Goal: Information Seeking & Learning: Compare options

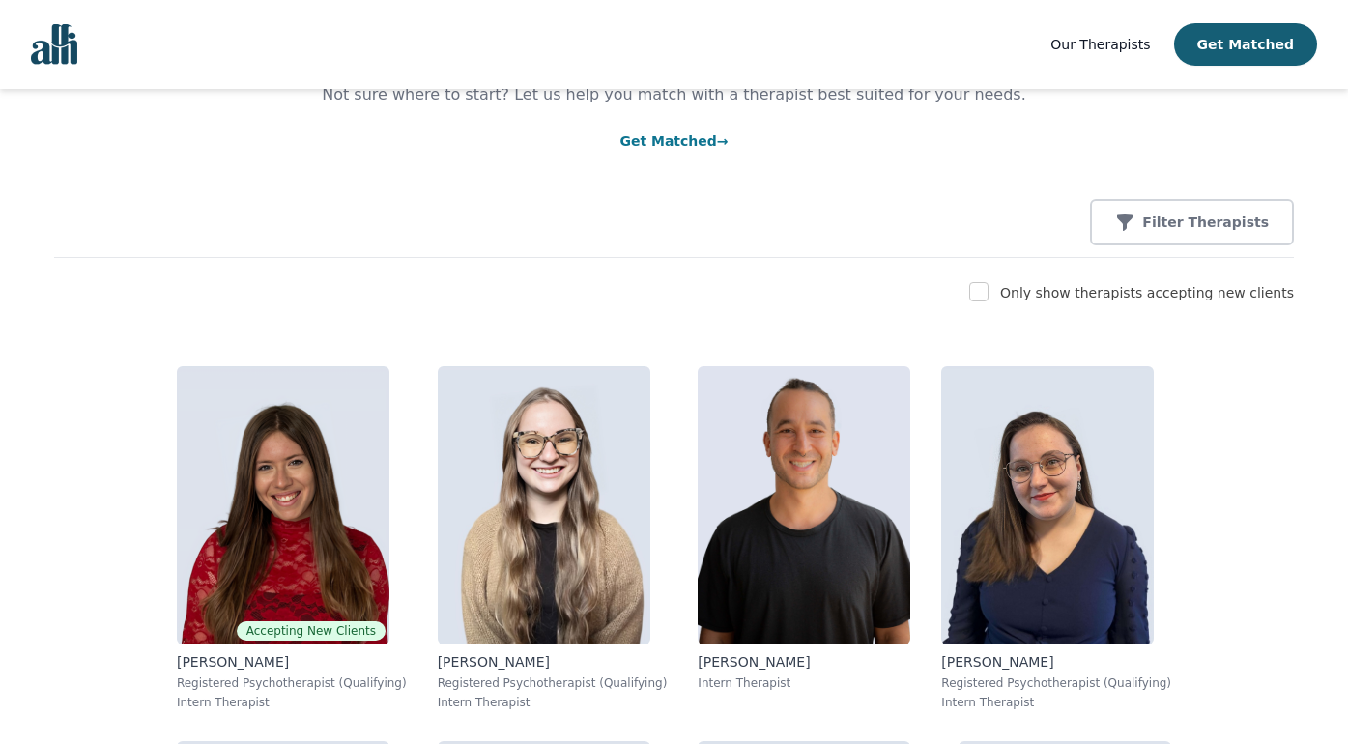
scroll to position [162, 0]
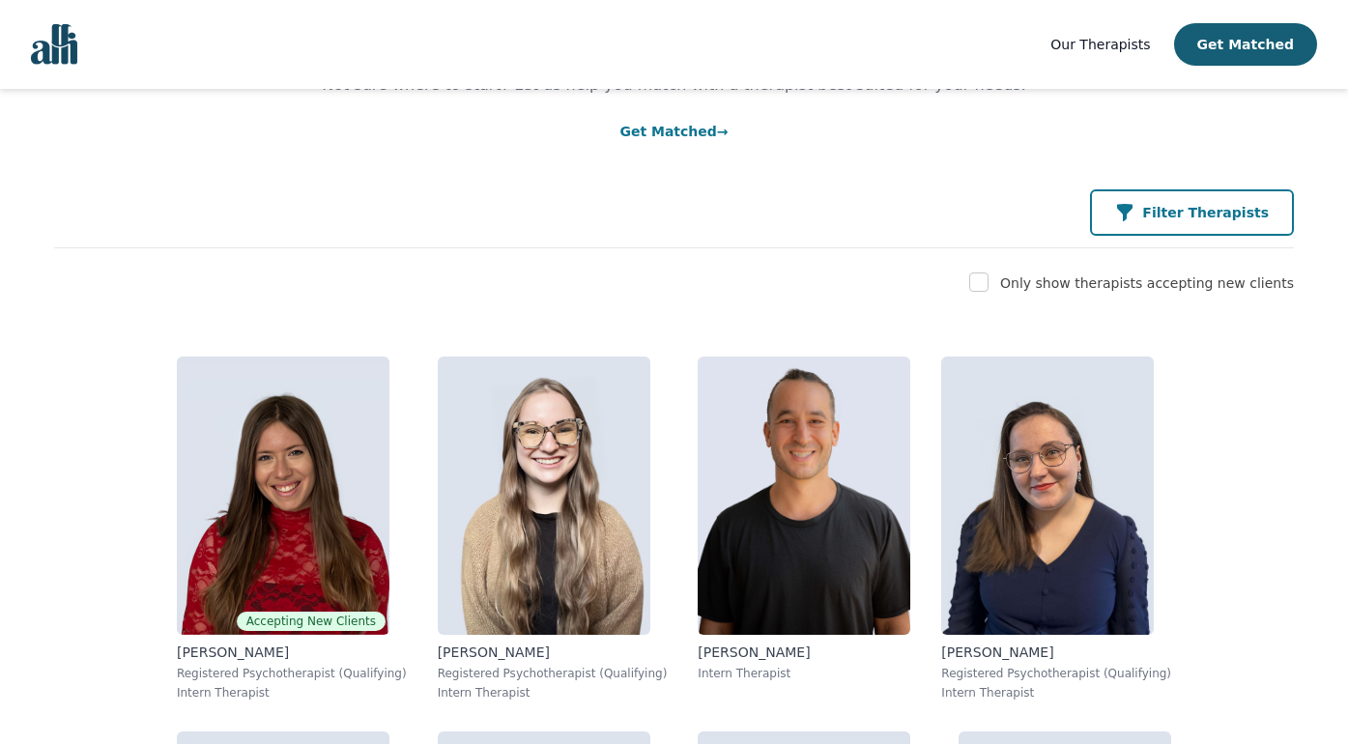
click at [1181, 214] on p "Filter Therapists" at bounding box center [1205, 212] width 127 height 19
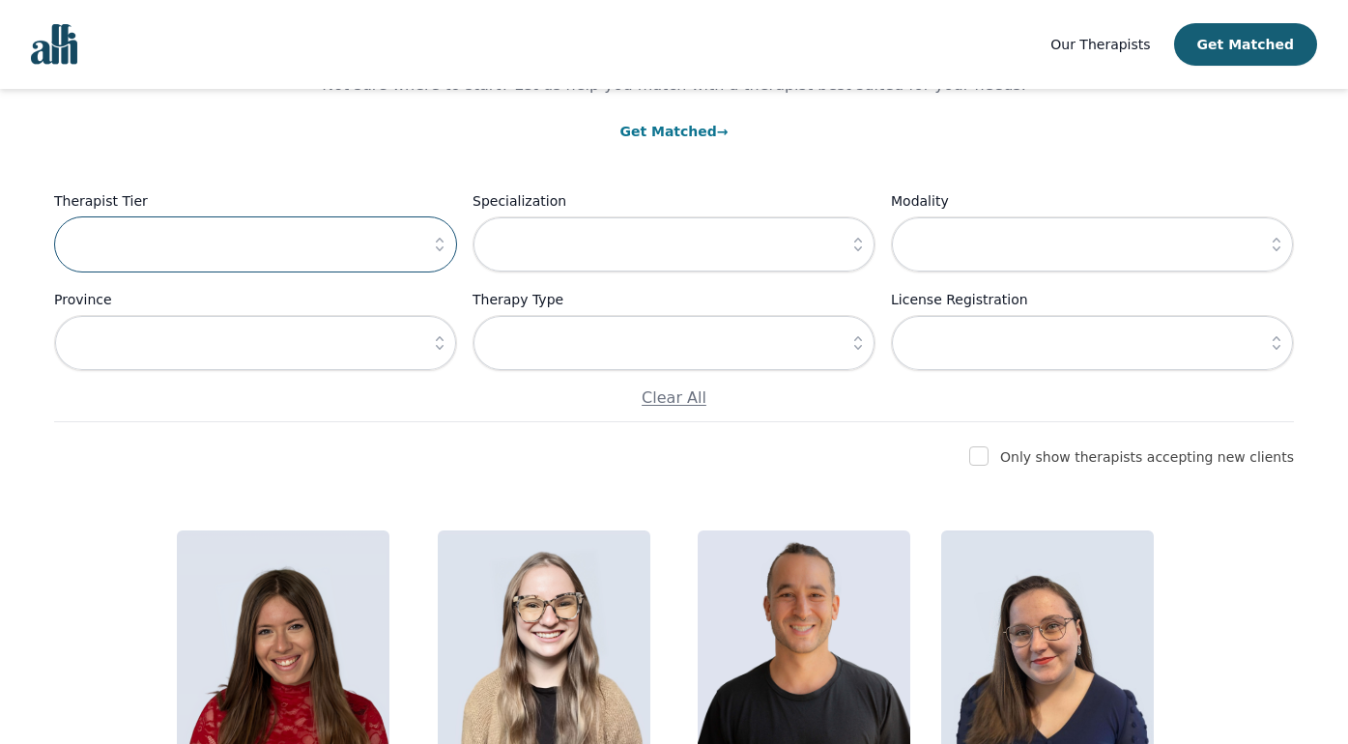
click at [407, 252] on input "text" at bounding box center [255, 244] width 403 height 56
click at [436, 247] on icon "button" at bounding box center [440, 245] width 8 height 14
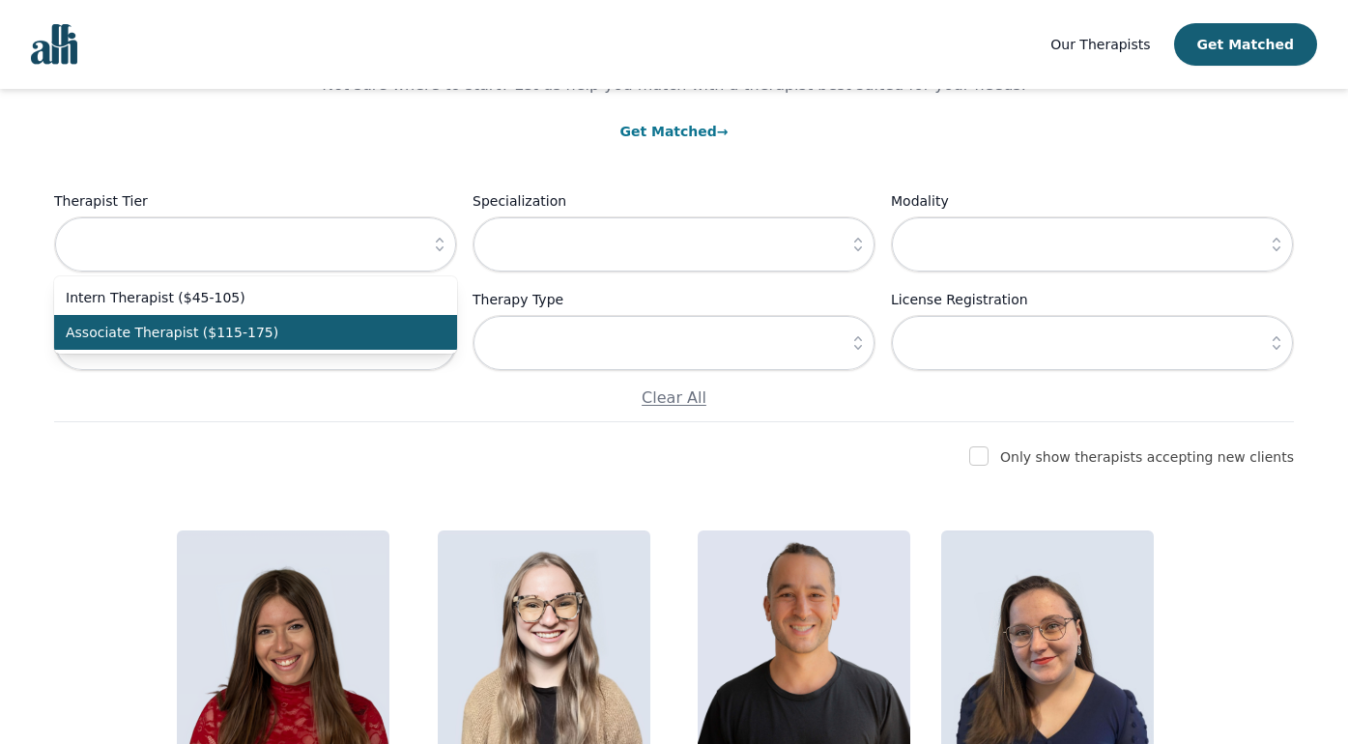
click at [391, 326] on span "Associate Therapist ($115-175)" at bounding box center [244, 332] width 357 height 19
type input "Associate Therapist ($115-175)"
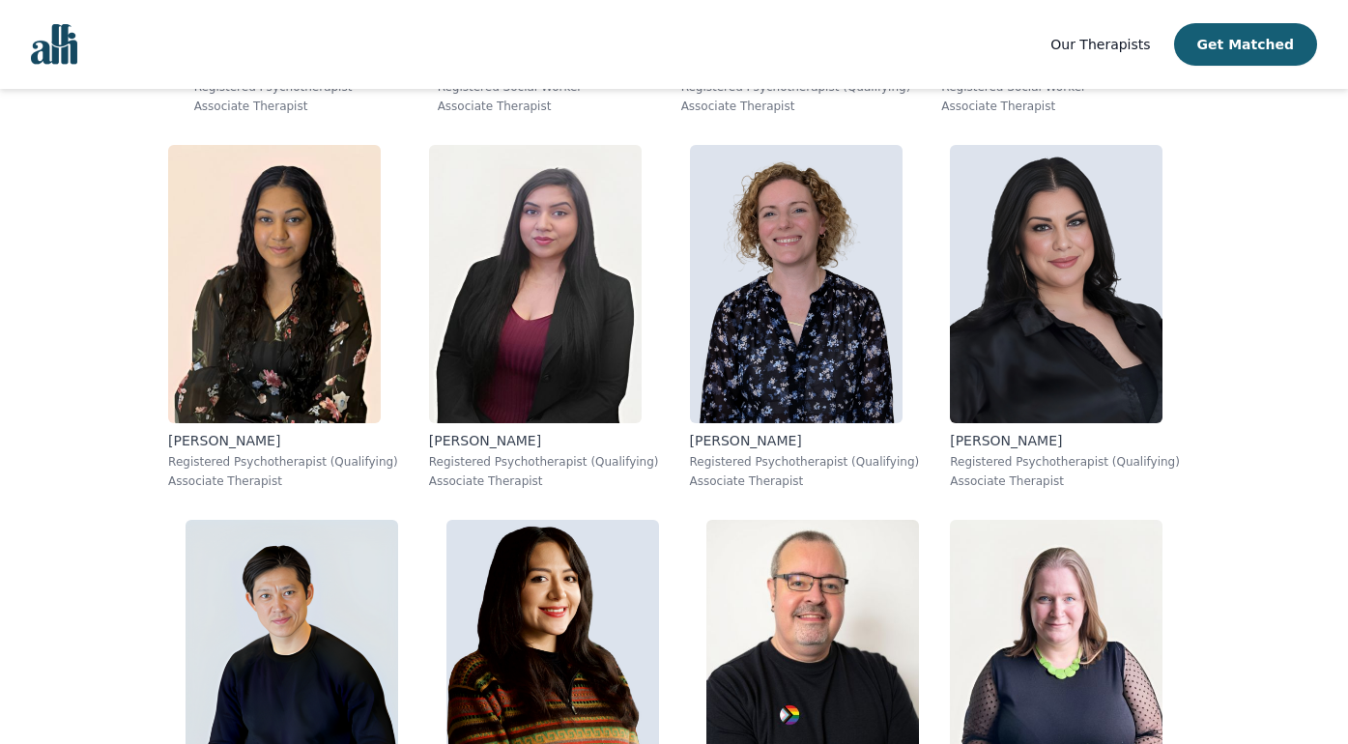
scroll to position [1301, 0]
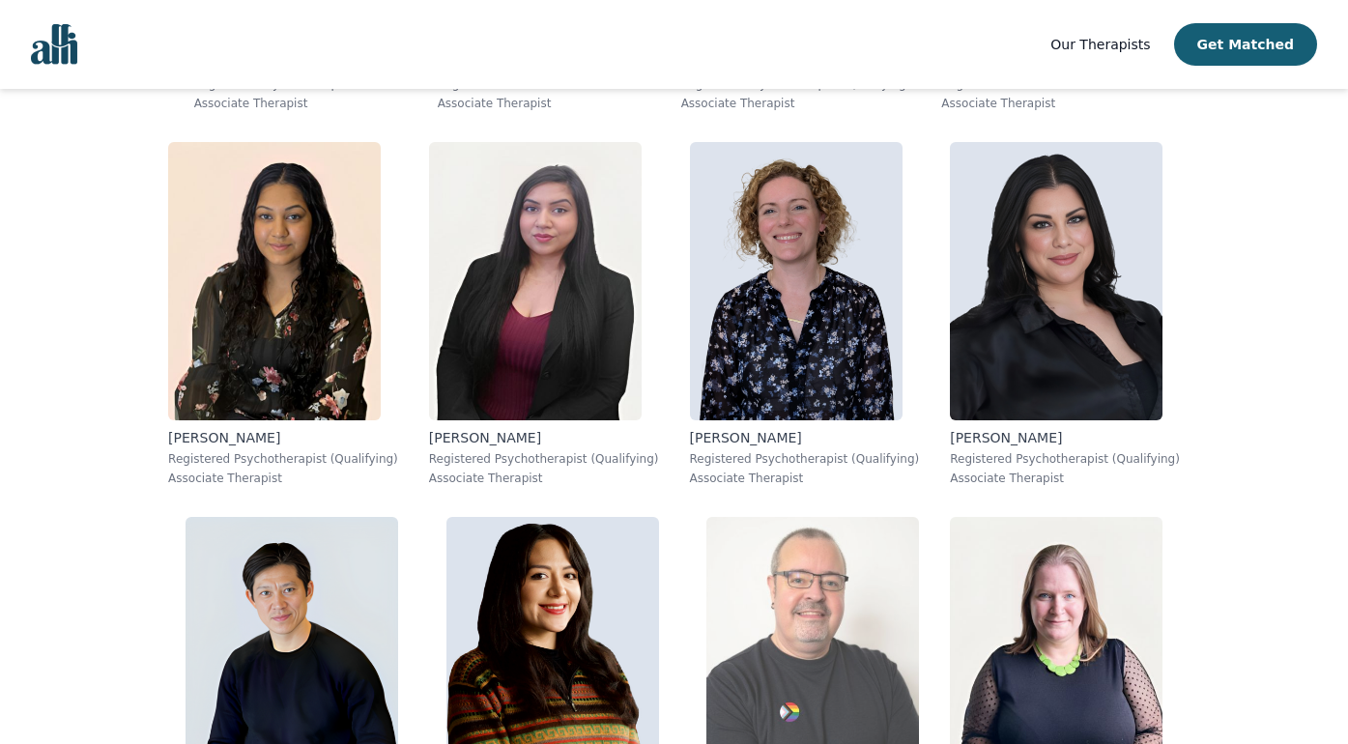
click at [919, 517] on img at bounding box center [813, 656] width 213 height 278
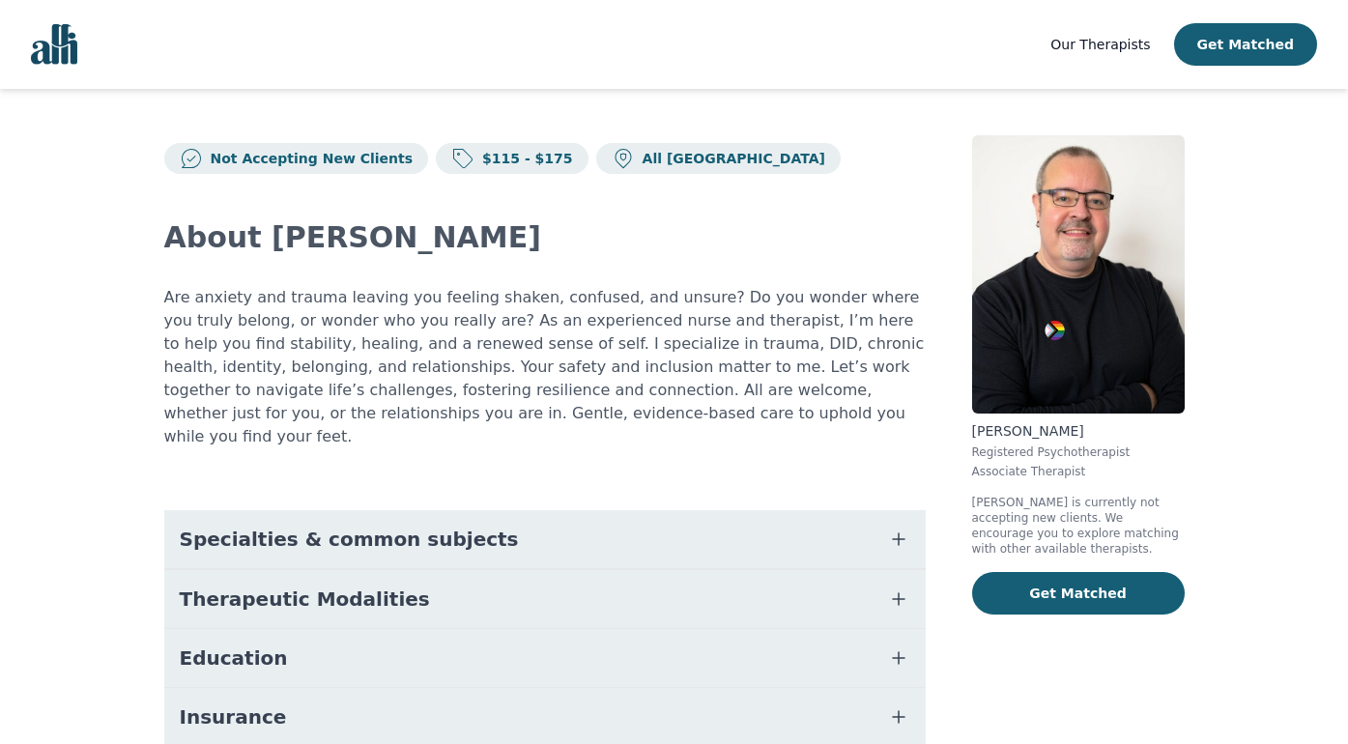
scroll to position [72, 0]
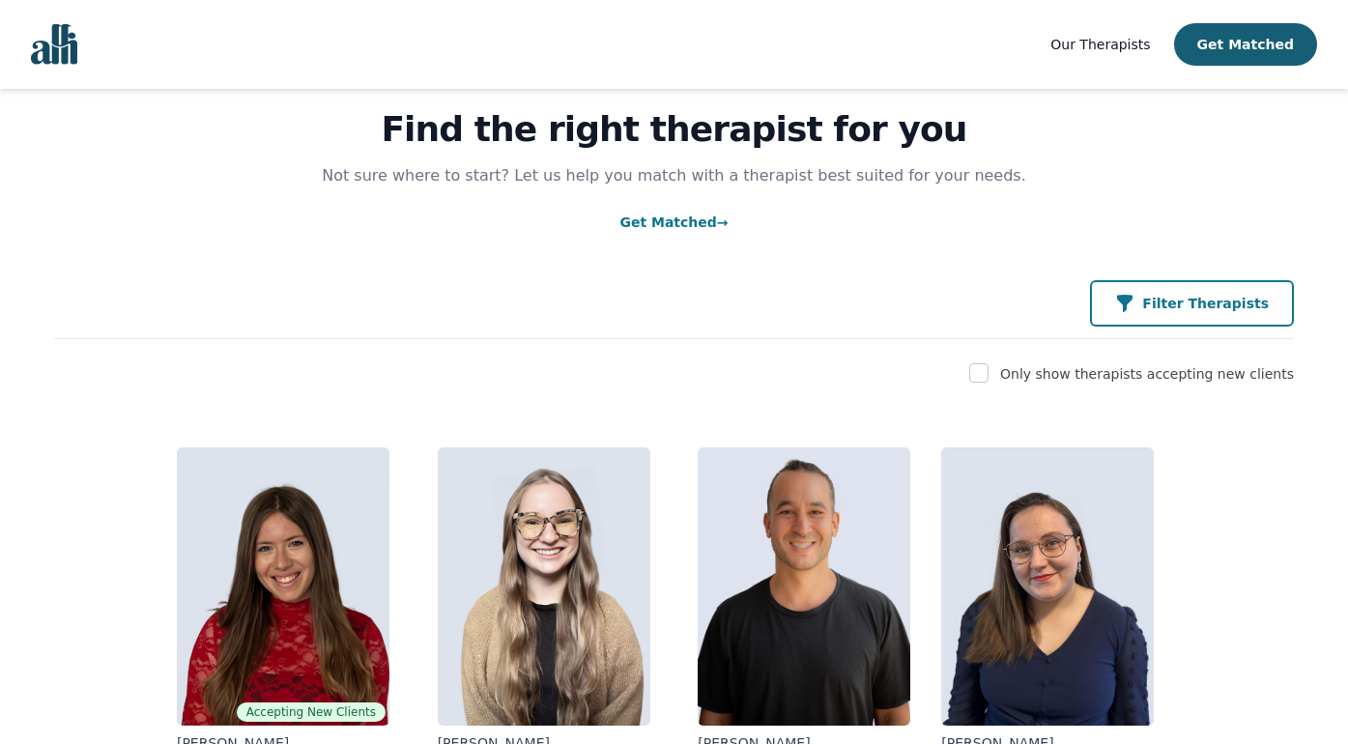
click at [1183, 292] on button "Filter Therapists" at bounding box center [1192, 303] width 204 height 46
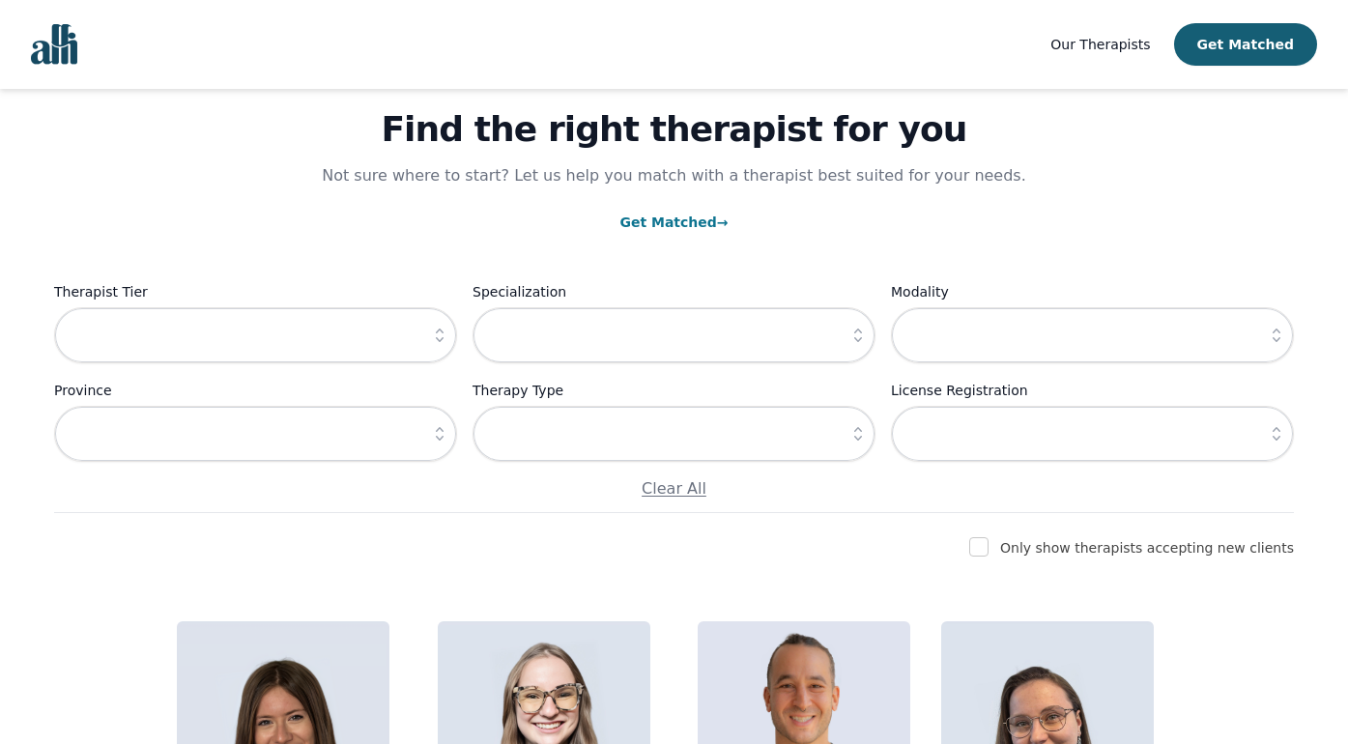
click at [441, 338] on icon "button" at bounding box center [439, 335] width 19 height 19
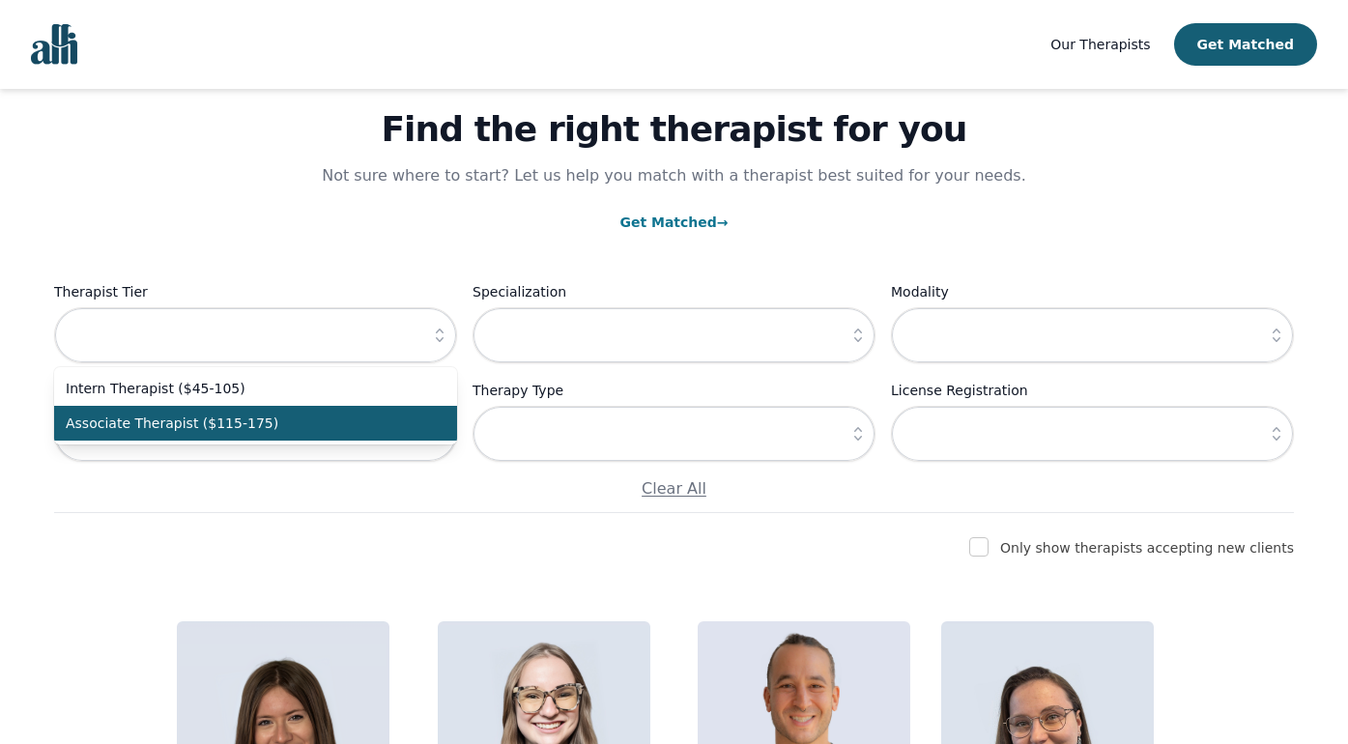
click at [390, 413] on li "Associate Therapist ($115-175)" at bounding box center [255, 423] width 403 height 35
type input "Associate Therapist ($115-175)"
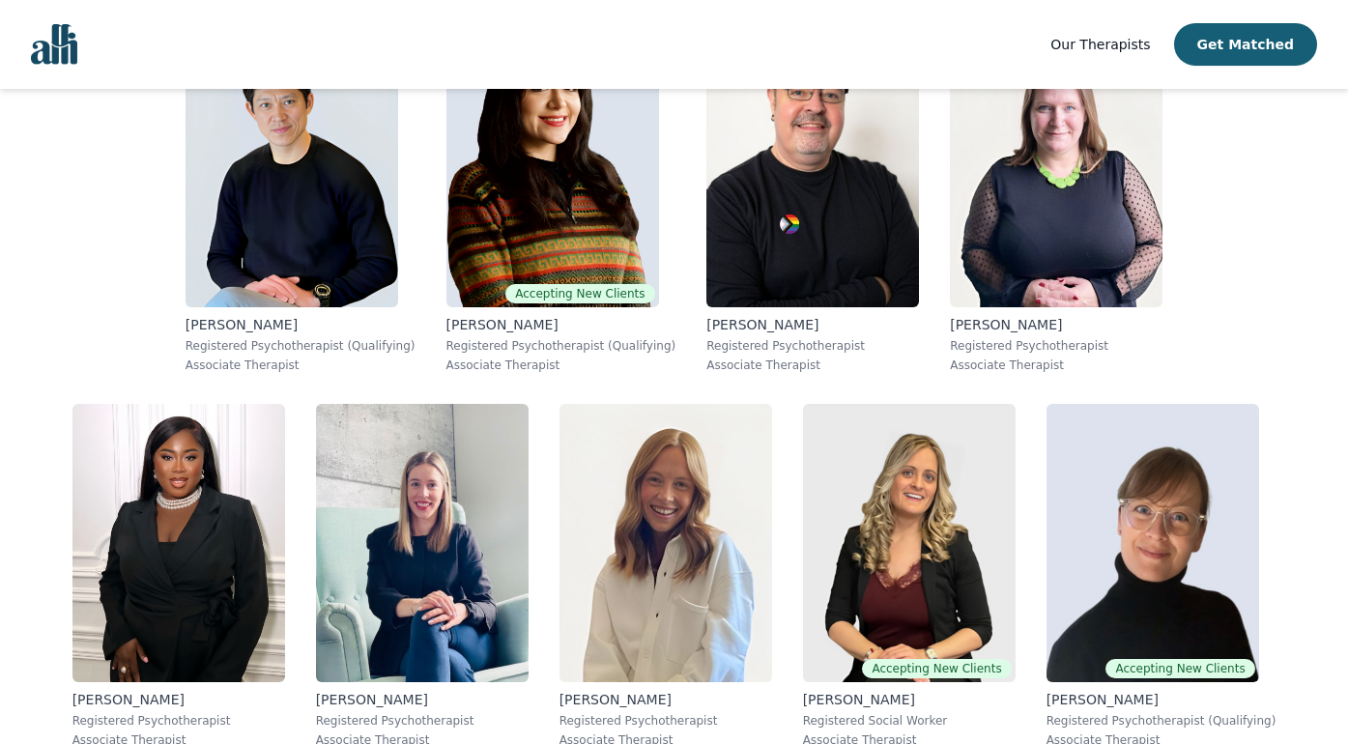
scroll to position [1902, 0]
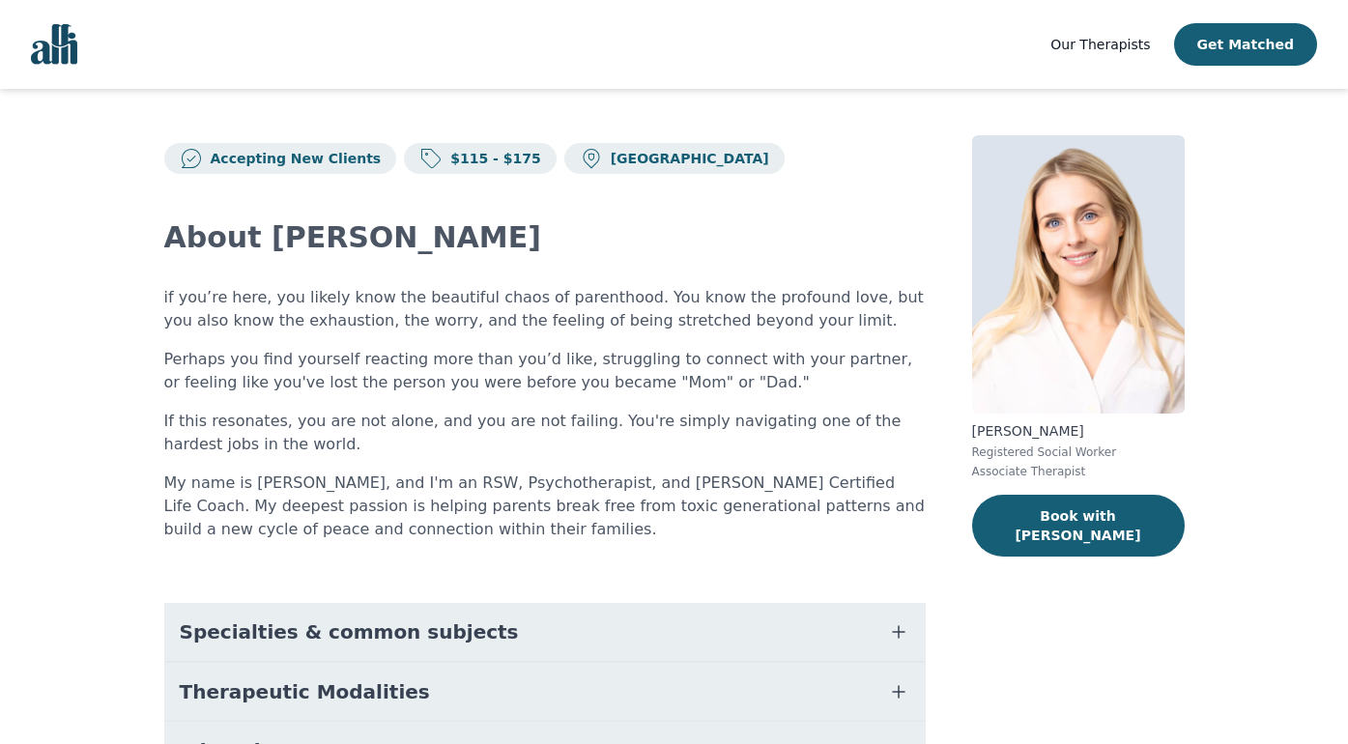
scroll to position [188, 0]
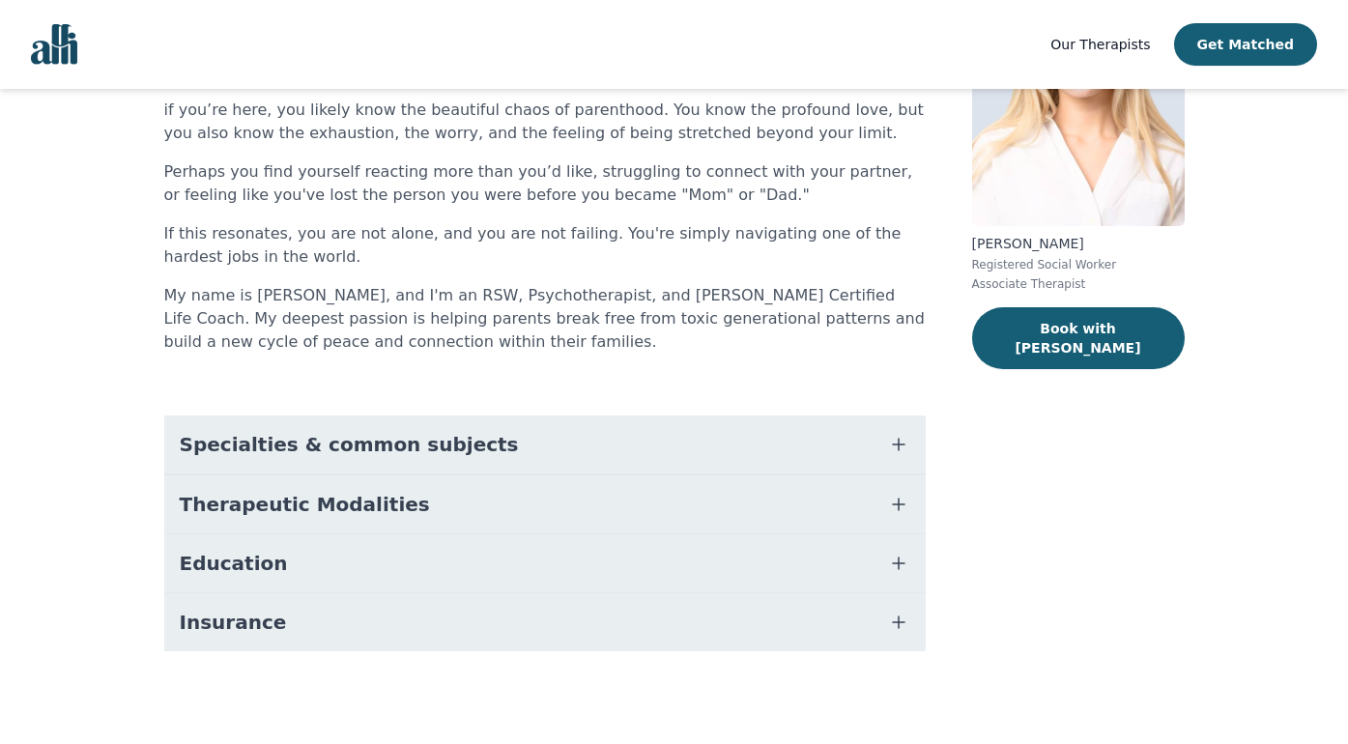
click at [647, 440] on button "Specialties & common subjects" at bounding box center [545, 445] width 762 height 58
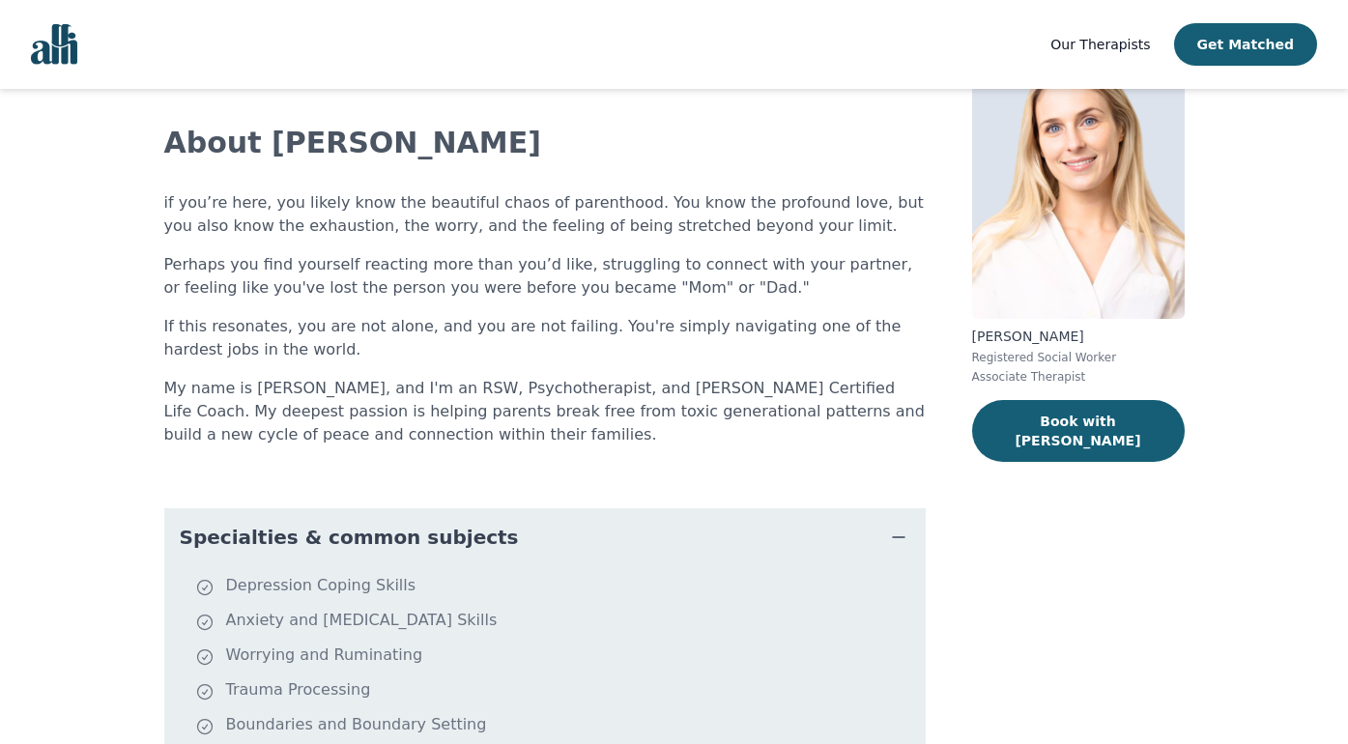
scroll to position [76, 0]
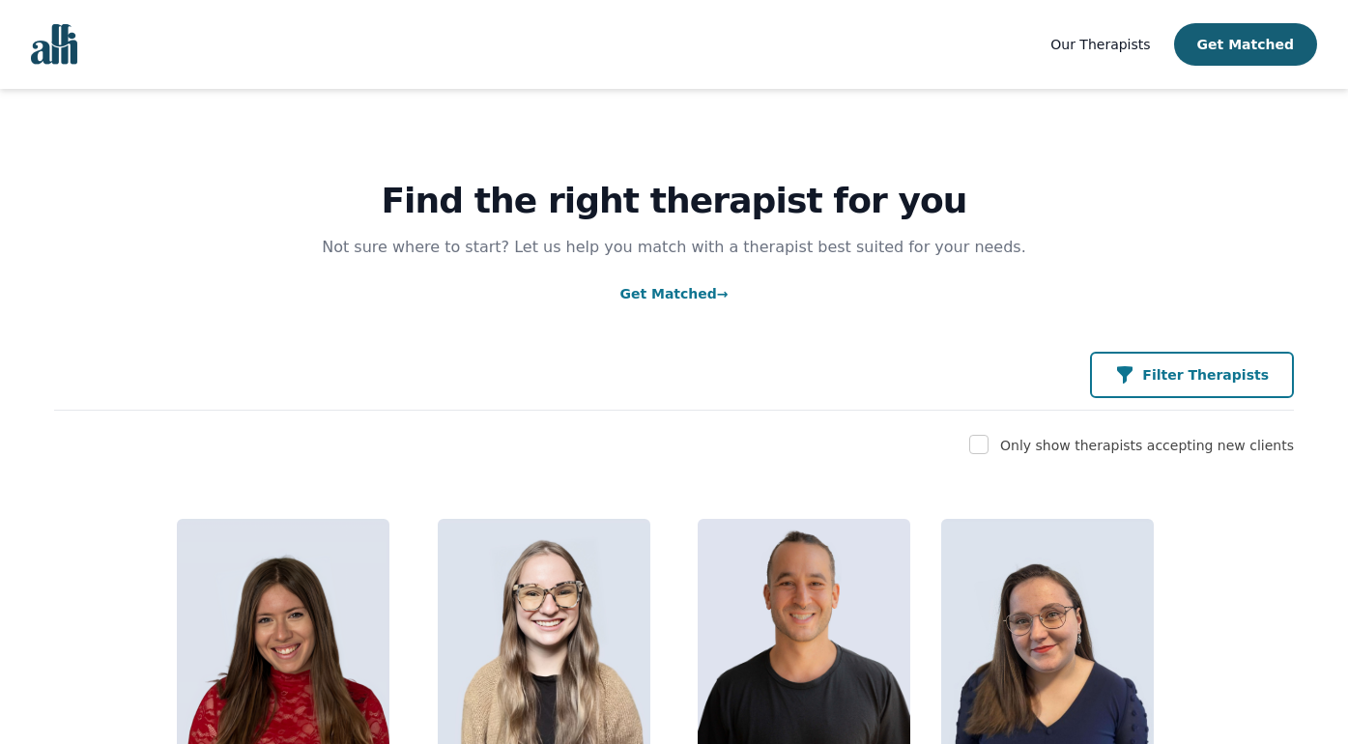
click at [1179, 382] on p "Filter Therapists" at bounding box center [1205, 374] width 127 height 19
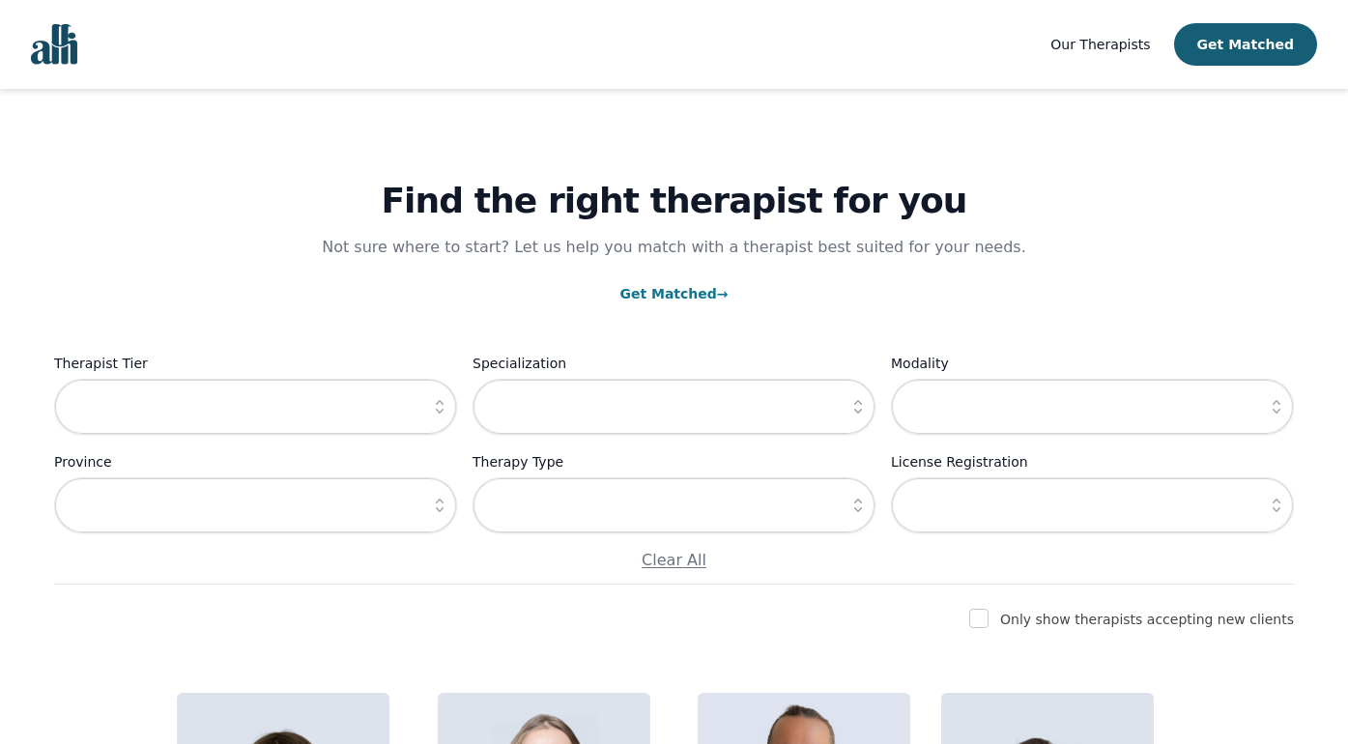
click at [456, 410] on button "button" at bounding box center [439, 407] width 35 height 56
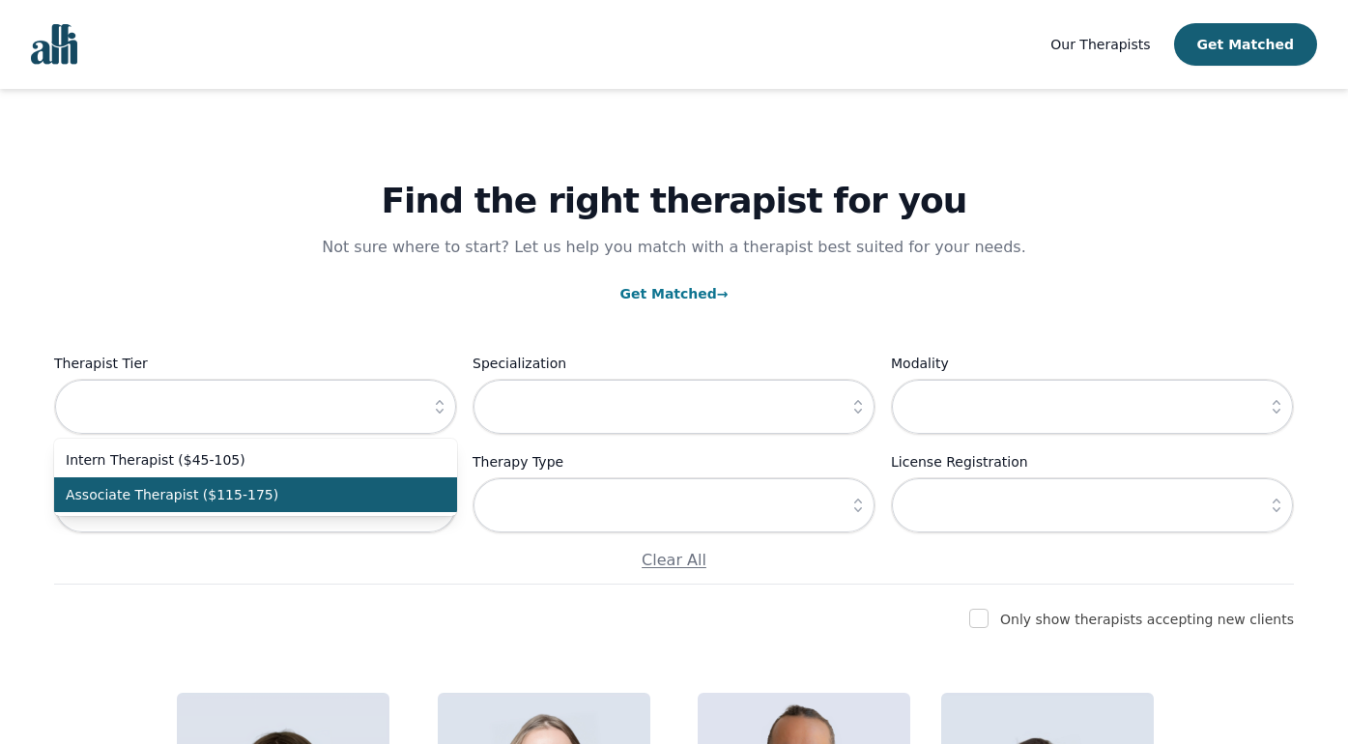
click at [381, 492] on span "Associate Therapist ($115-175)" at bounding box center [244, 494] width 357 height 19
type input "Associate Therapist ($115-175)"
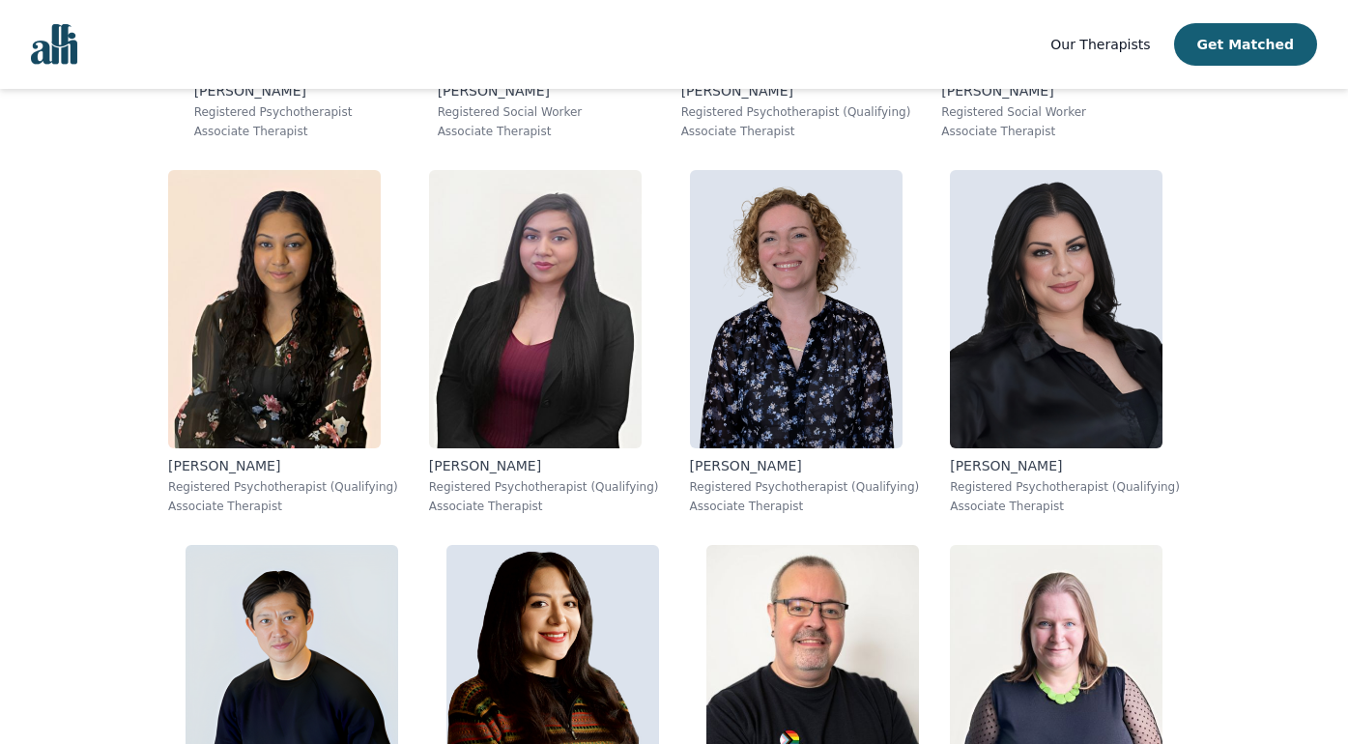
scroll to position [1412, 0]
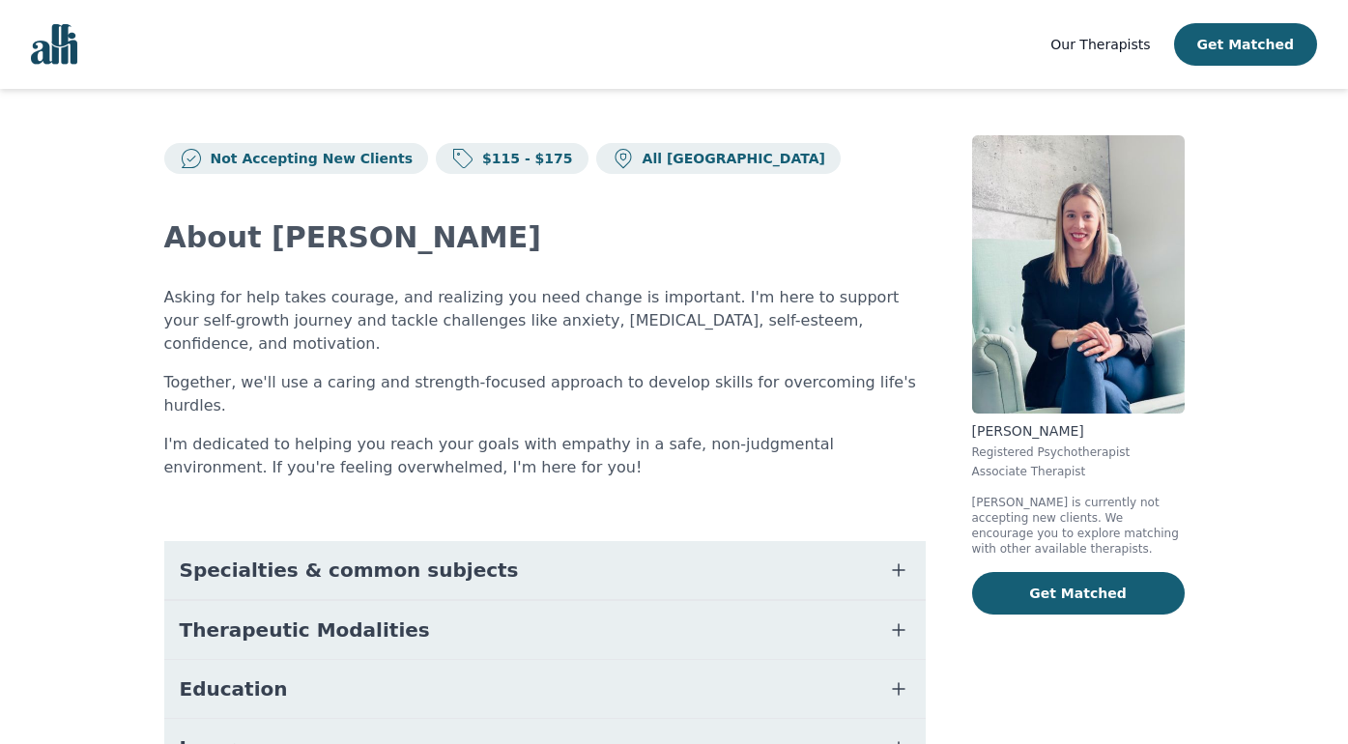
click at [567, 541] on button "Specialties & common subjects" at bounding box center [545, 570] width 762 height 58
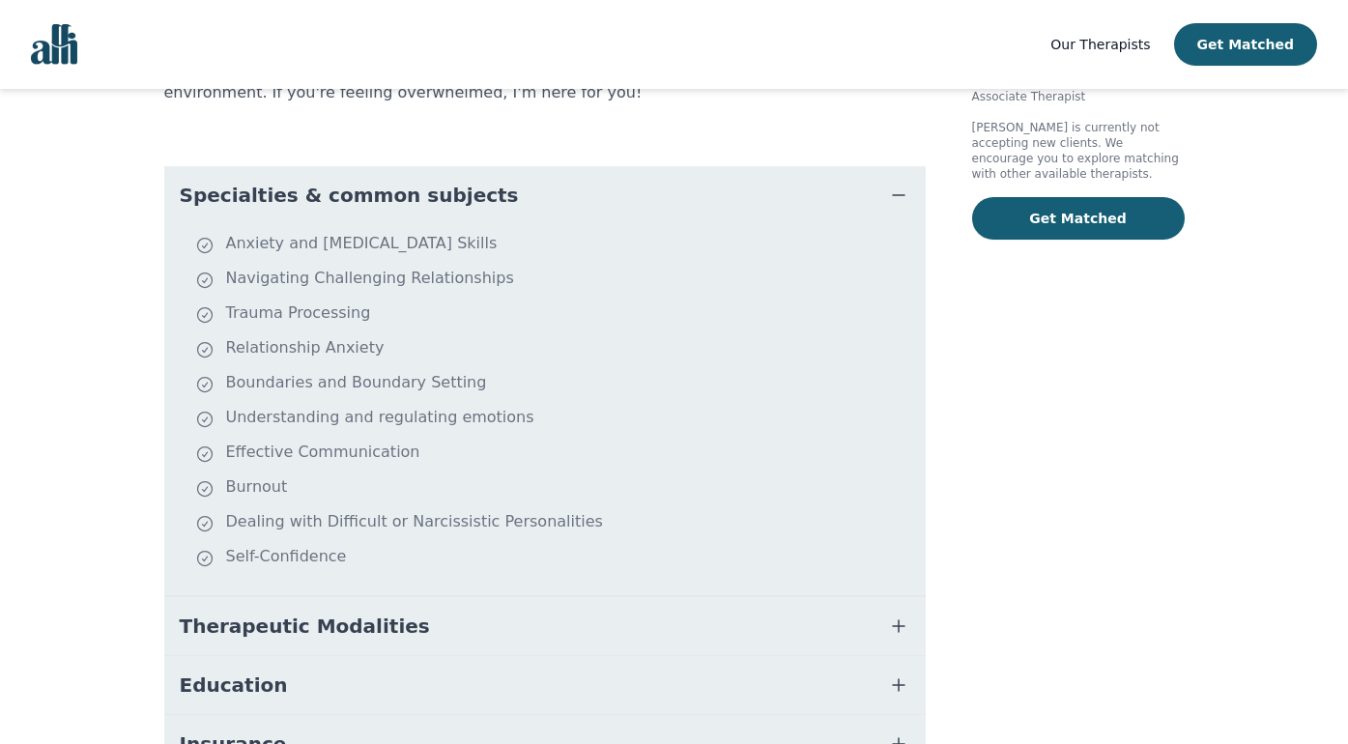
scroll to position [320, 0]
